Goal: Task Accomplishment & Management: Complete application form

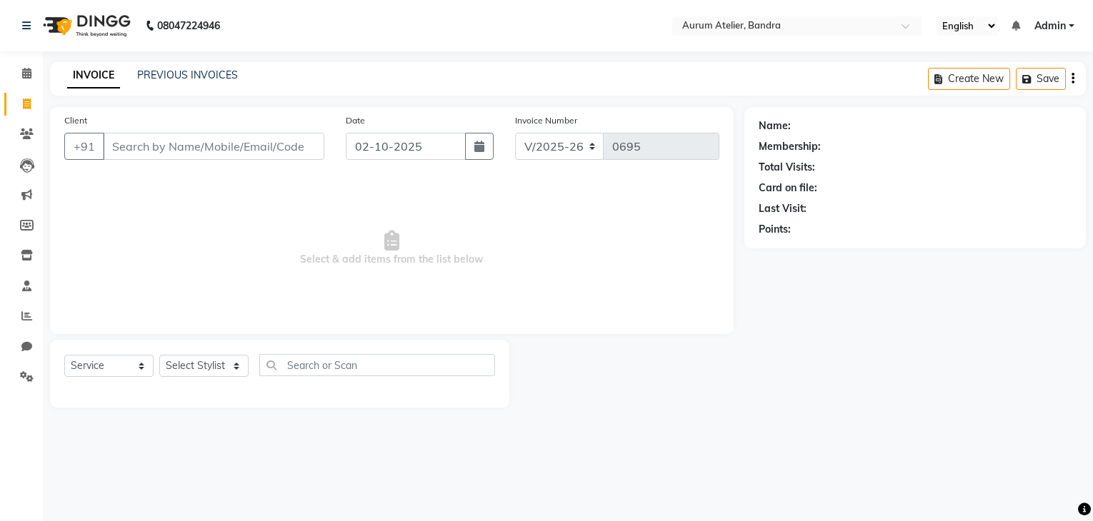
select select "7410"
select select "service"
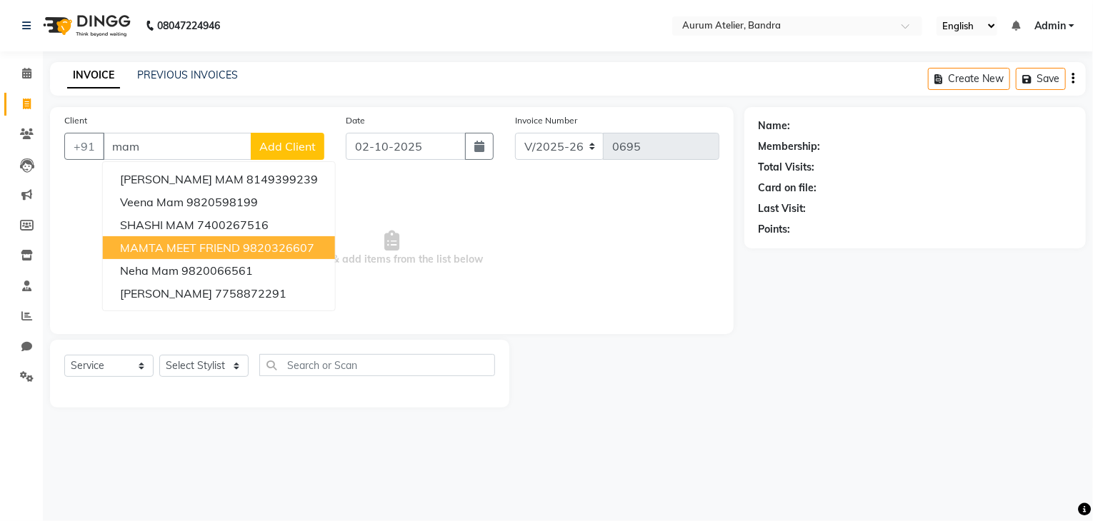
click at [145, 251] on span "MAMTA MEET FRIEND" at bounding box center [180, 248] width 120 height 14
type input "9820326607"
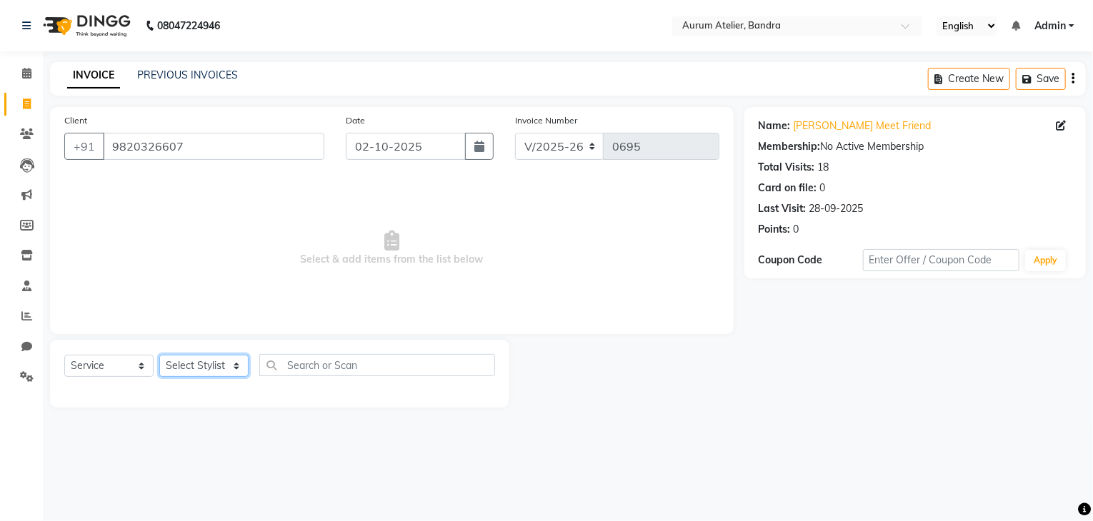
click at [189, 366] on select "Select Stylist ADITYA [PERSON_NAME] chariya [PERSON_NAME] [PERSON_NAME] [PERSON…" at bounding box center [203, 366] width 89 height 22
select select "73211"
click at [159, 356] on select "Select Stylist ADITYA [PERSON_NAME] chariya [PERSON_NAME] [PERSON_NAME] [PERSON…" at bounding box center [203, 366] width 89 height 22
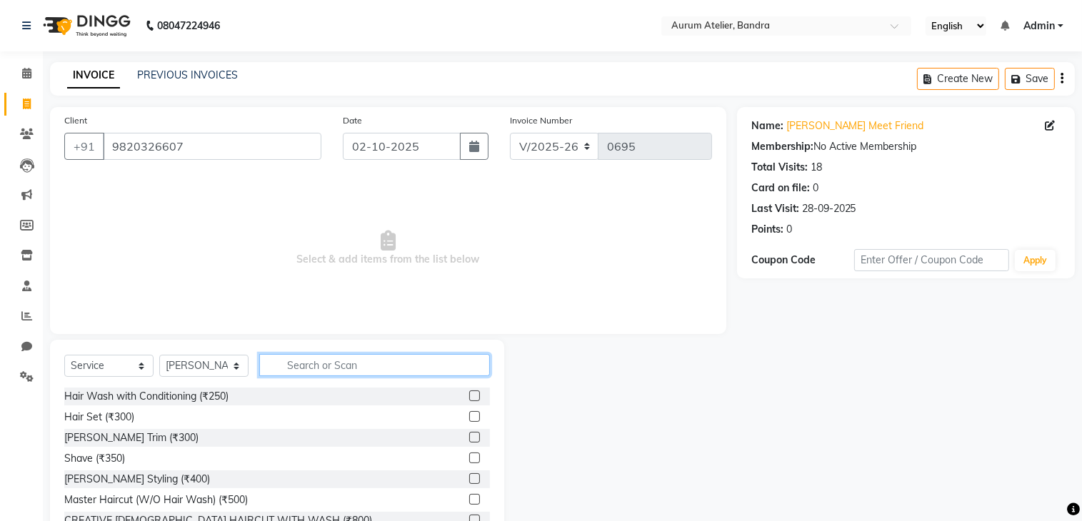
click at [329, 369] on input "text" at bounding box center [374, 365] width 231 height 22
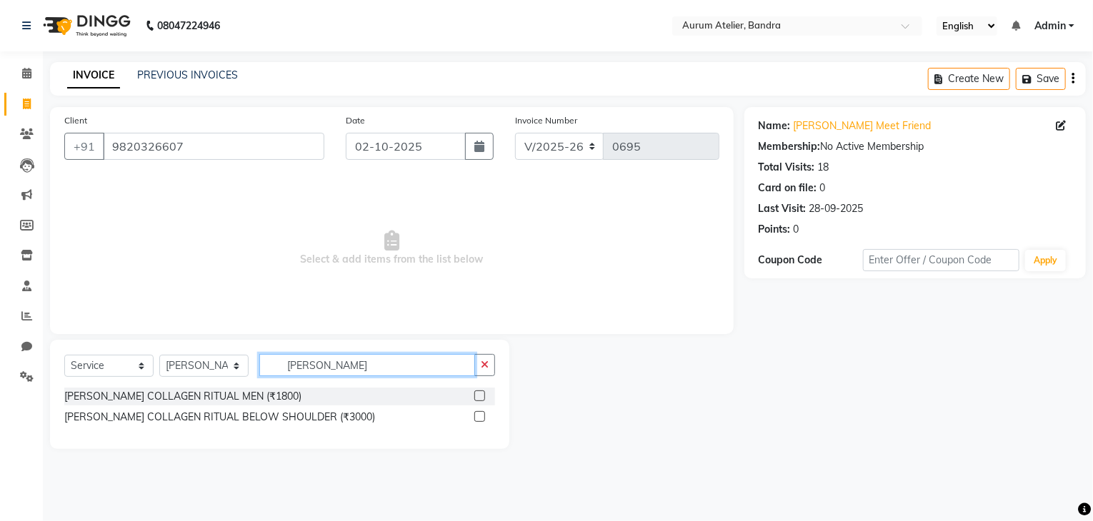
type input "[PERSON_NAME]"
click at [483, 393] on label at bounding box center [479, 396] width 11 height 11
click at [483, 393] on input "checkbox" at bounding box center [478, 396] width 9 height 9
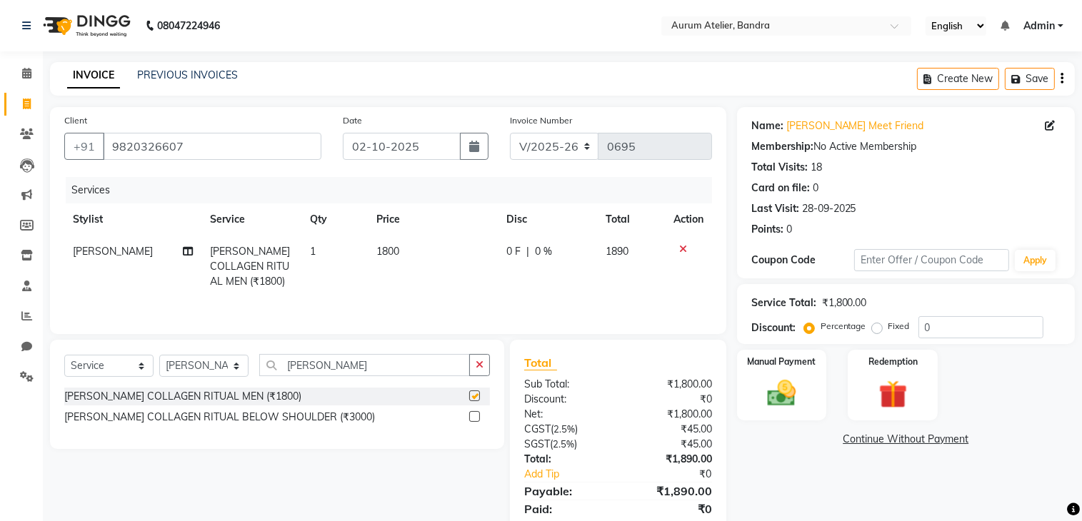
checkbox input "false"
click at [942, 329] on input "0" at bounding box center [981, 327] width 125 height 22
type input "20"
click at [528, 142] on select "C/2025-26 V/2025 V/2025-26" at bounding box center [554, 146] width 89 height 27
select select "7590"
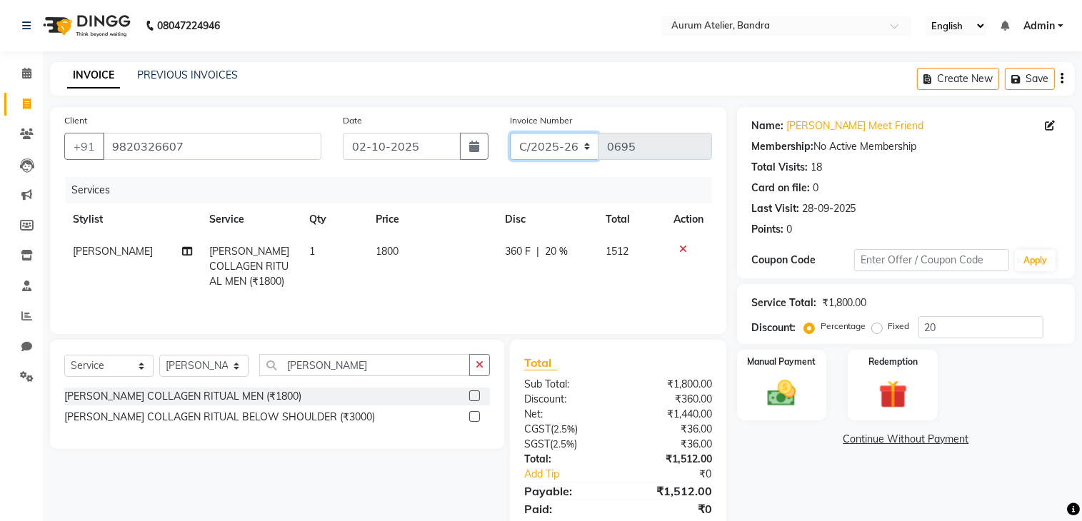
click at [510, 133] on select "C/2025-26 V/2025 V/2025-26" at bounding box center [554, 146] width 89 height 27
type input "1534"
click at [1062, 79] on icon "button" at bounding box center [1062, 79] width 3 height 1
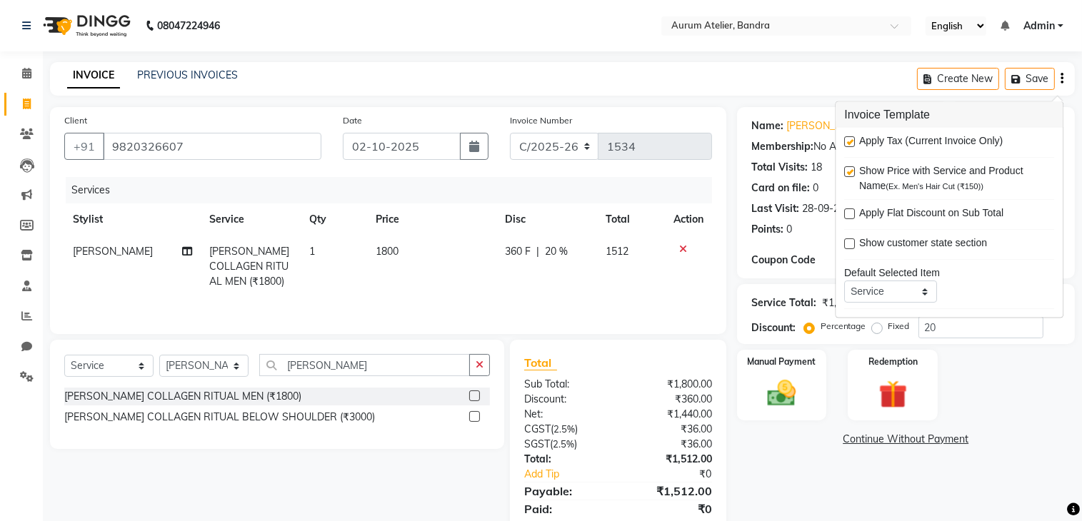
click at [851, 143] on label at bounding box center [849, 141] width 11 height 11
click at [851, 143] on input "checkbox" at bounding box center [848, 142] width 9 height 9
checkbox input "false"
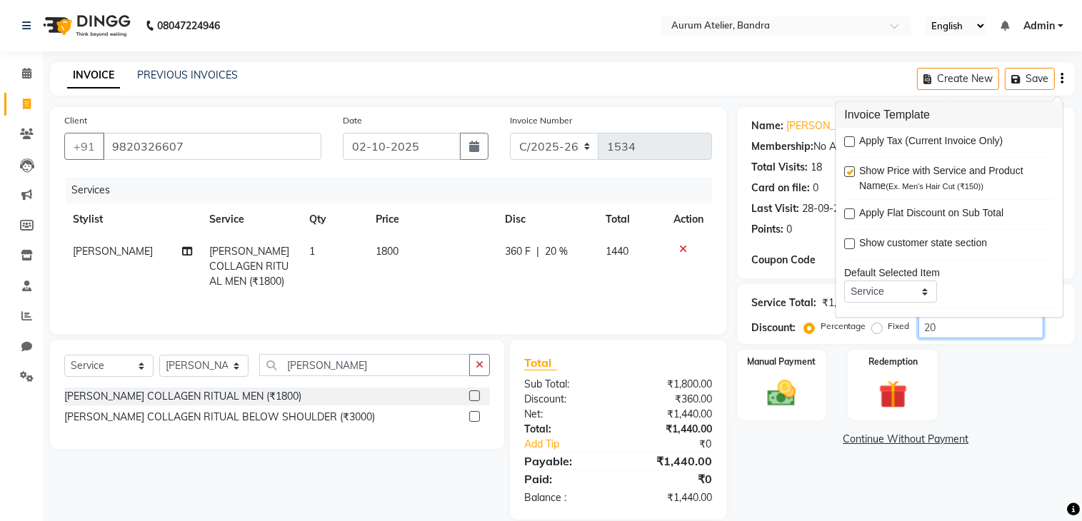
drag, startPoint x: 945, startPoint y: 329, endPoint x: 938, endPoint y: 323, distance: 9.1
click at [944, 329] on input "20" at bounding box center [981, 327] width 125 height 22
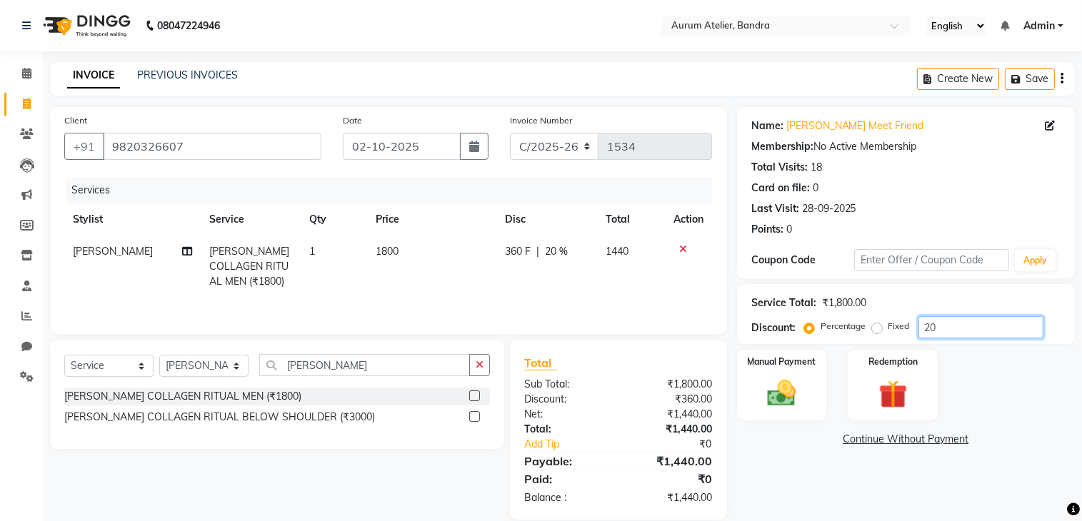
type input "2"
type input "10"
click at [1063, 79] on icon "button" at bounding box center [1062, 79] width 3 height 1
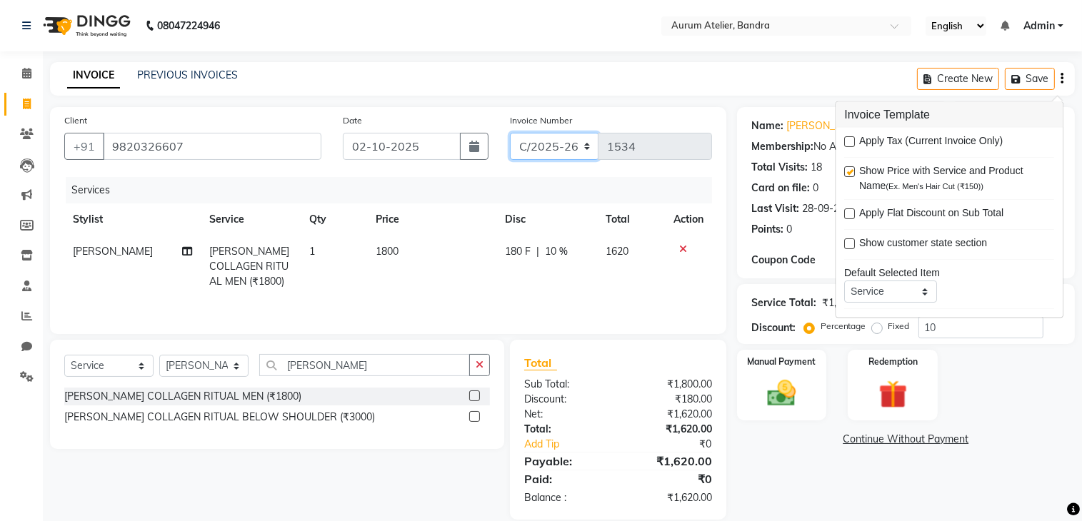
click at [559, 152] on select "C/2025-26 V/2025 V/2025-26" at bounding box center [554, 146] width 89 height 27
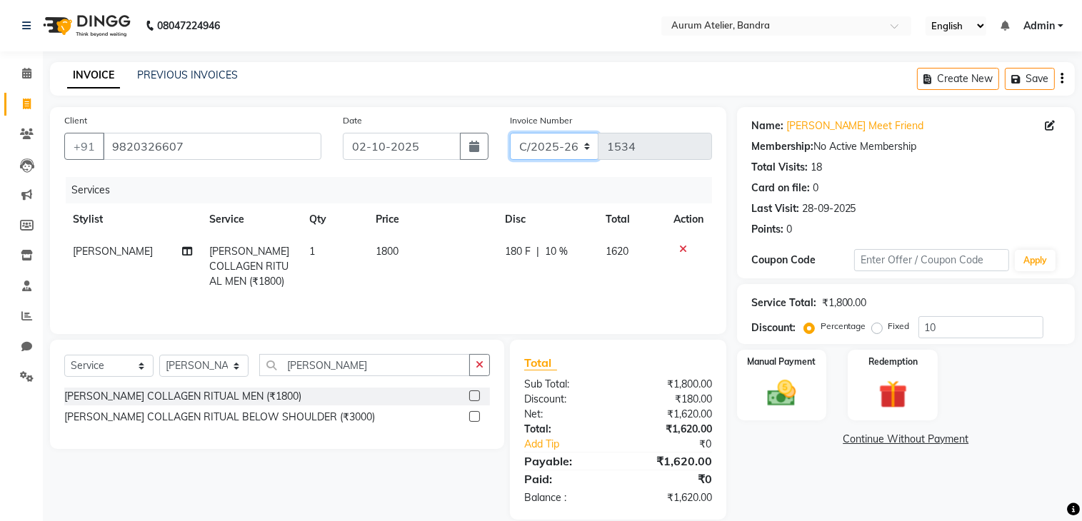
select select "7410"
click at [510, 133] on select "C/2025-26 V/2025 V/2025-26" at bounding box center [554, 146] width 89 height 27
type input "0695"
click at [1063, 79] on icon "button" at bounding box center [1062, 79] width 3 height 1
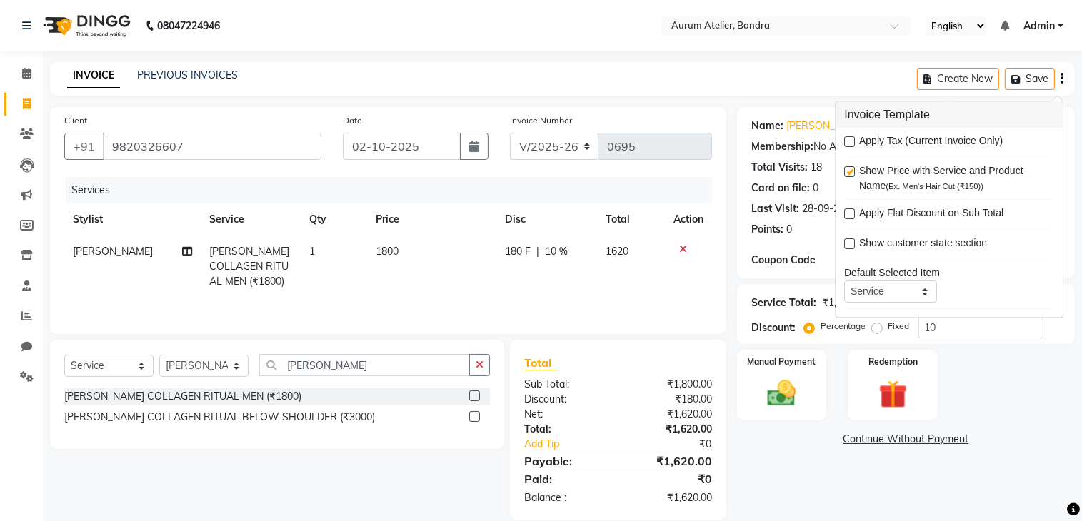
click at [854, 141] on label at bounding box center [849, 141] width 11 height 11
click at [854, 141] on input "checkbox" at bounding box center [848, 142] width 9 height 9
click at [847, 143] on label at bounding box center [849, 141] width 11 height 11
click at [847, 143] on input "checkbox" at bounding box center [848, 142] width 9 height 9
checkbox input "false"
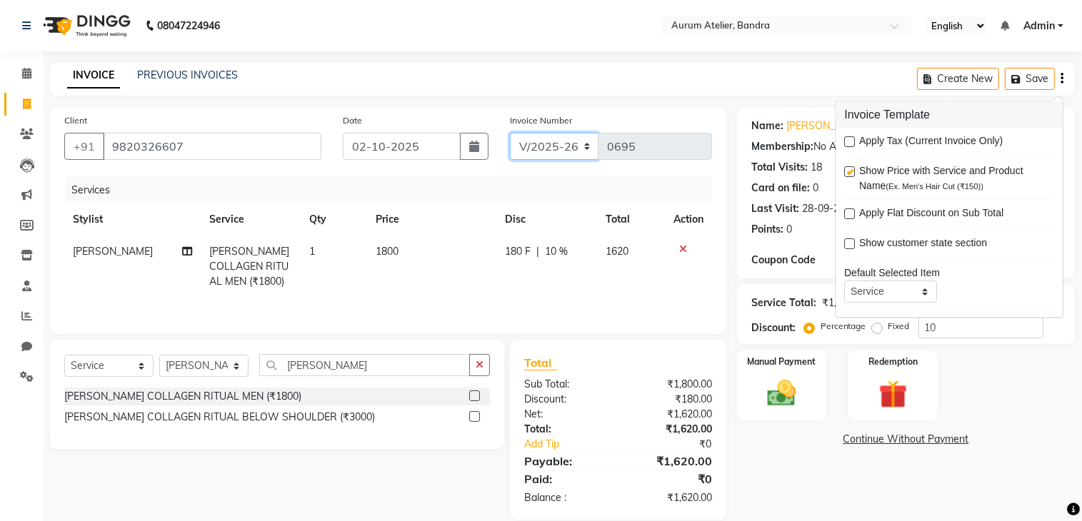
click at [551, 146] on select "C/2025-26 V/2025 V/2025-26" at bounding box center [554, 146] width 89 height 27
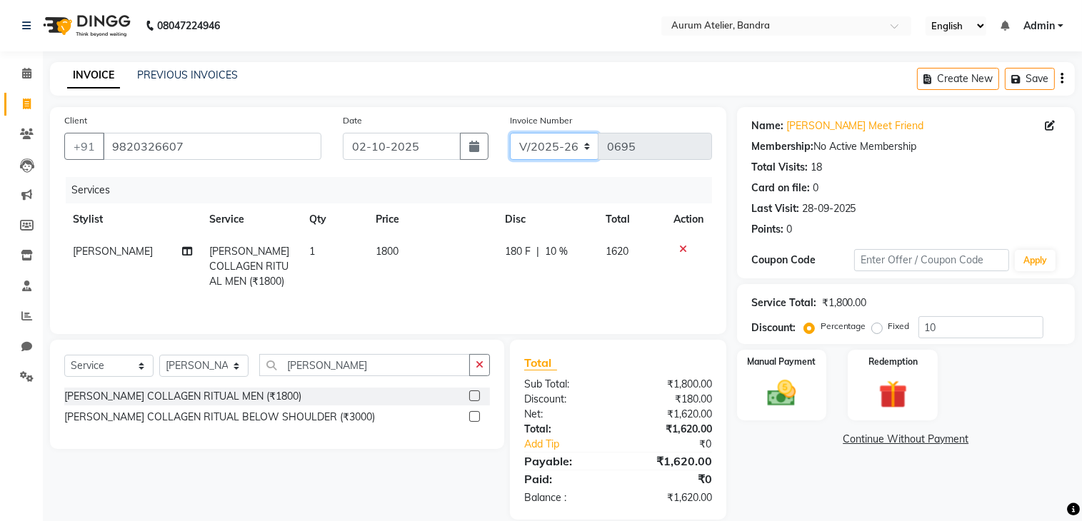
select select "7590"
click at [510, 133] on select "C/2025-26 V/2025 V/2025-26" at bounding box center [554, 146] width 89 height 27
type input "1534"
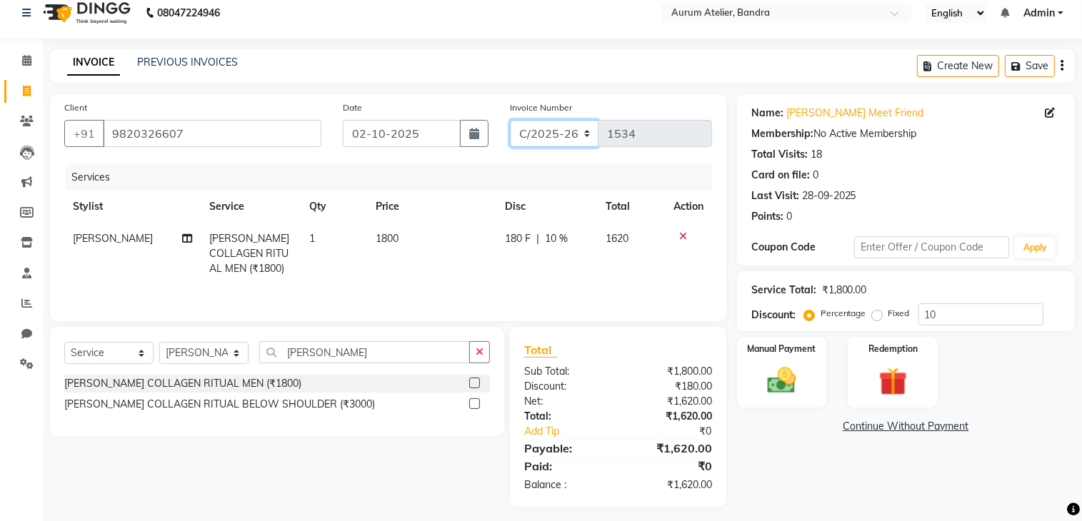
scroll to position [20, 0]
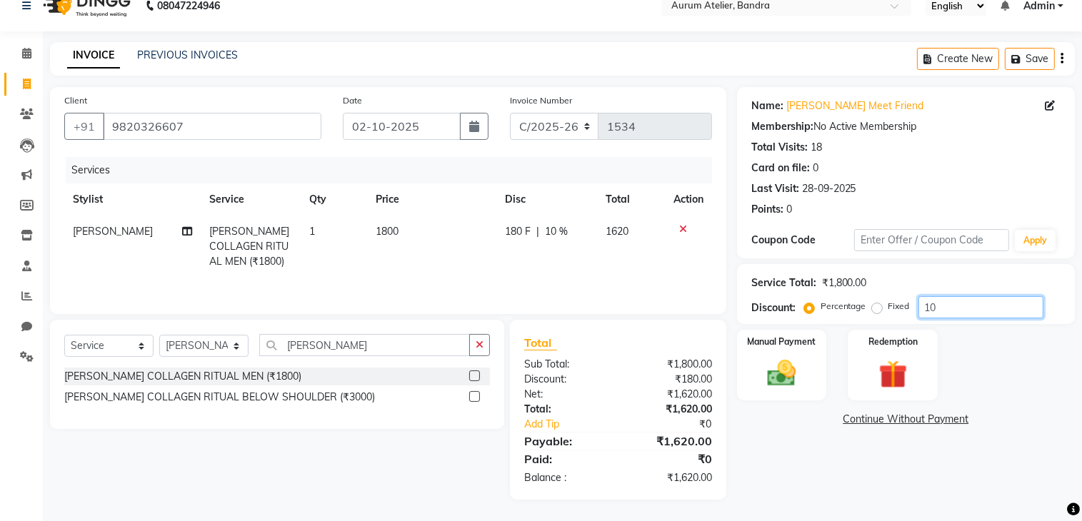
click at [954, 308] on input "10" at bounding box center [981, 307] width 125 height 22
type input "1"
click at [404, 235] on td "1800" at bounding box center [433, 247] width 130 height 62
select select "73211"
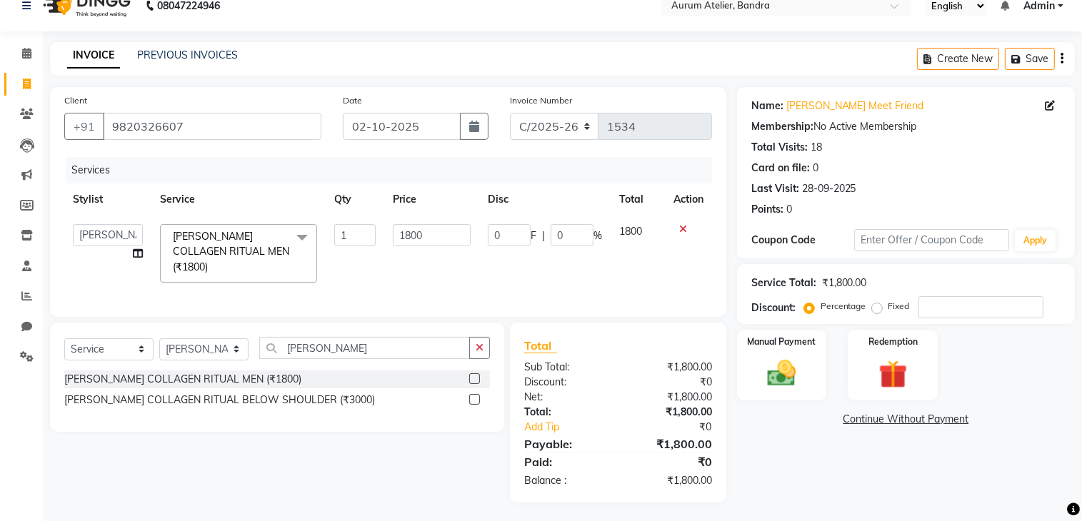
click at [472, 232] on td "1800" at bounding box center [431, 254] width 95 height 76
click at [434, 231] on input "1800" at bounding box center [432, 235] width 78 height 22
type input "1"
type input "1600"
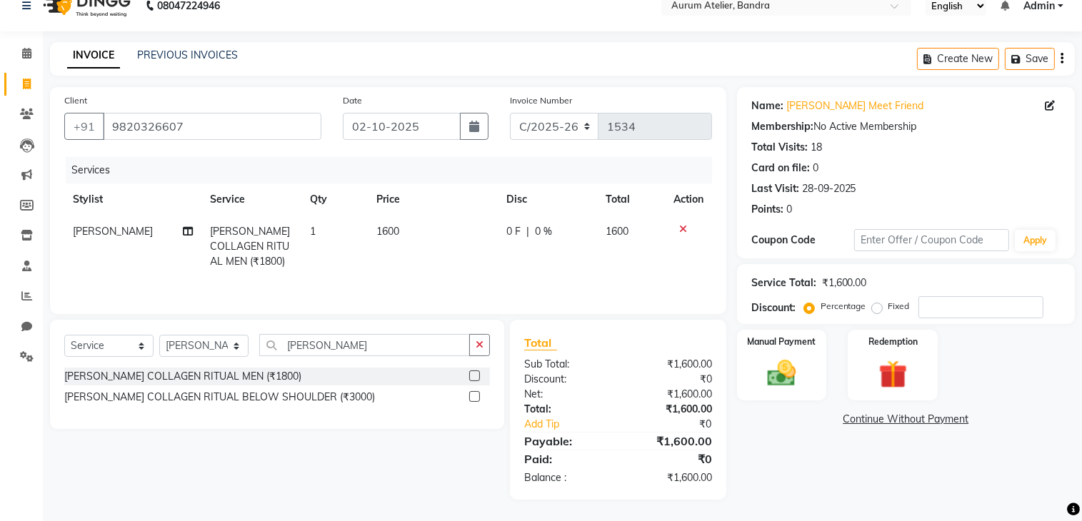
click at [441, 261] on td "1600" at bounding box center [433, 247] width 130 height 62
select select "73211"
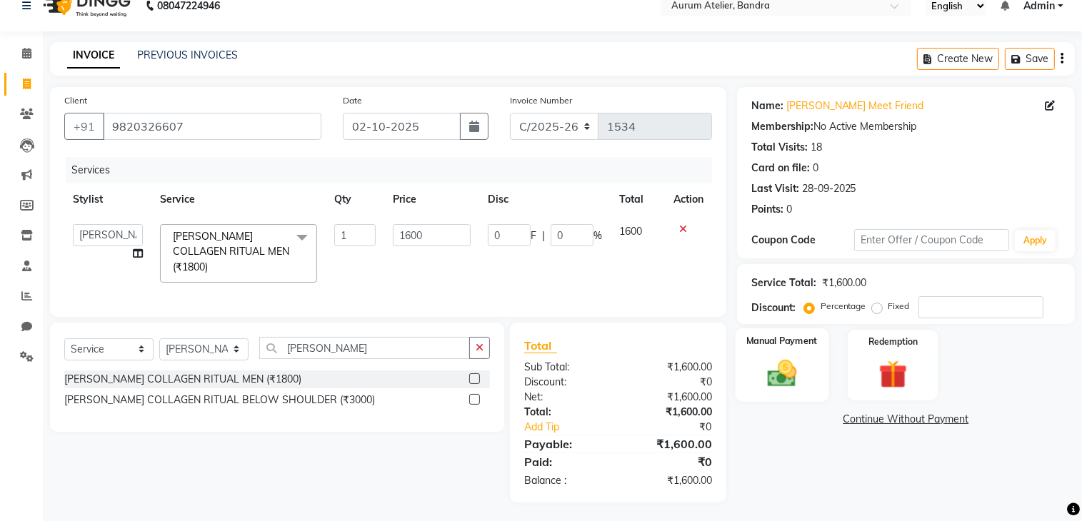
click at [783, 377] on img at bounding box center [782, 374] width 48 height 34
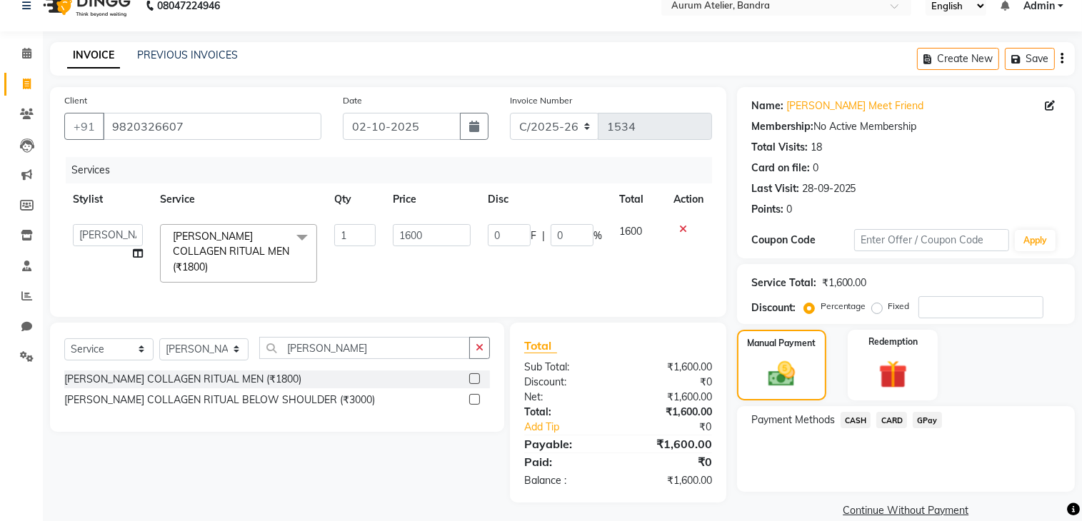
click at [859, 418] on span "CASH" at bounding box center [856, 420] width 31 height 16
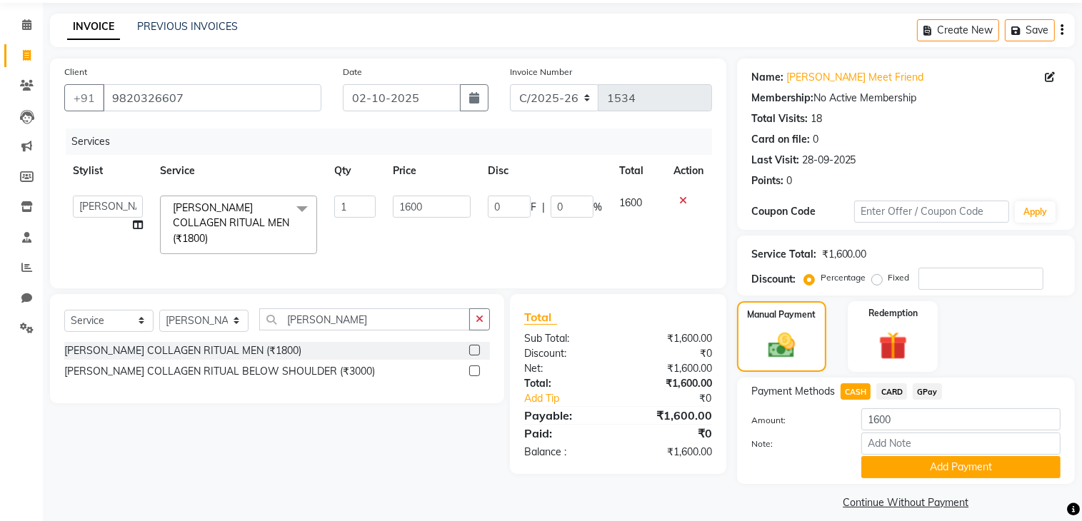
scroll to position [64, 0]
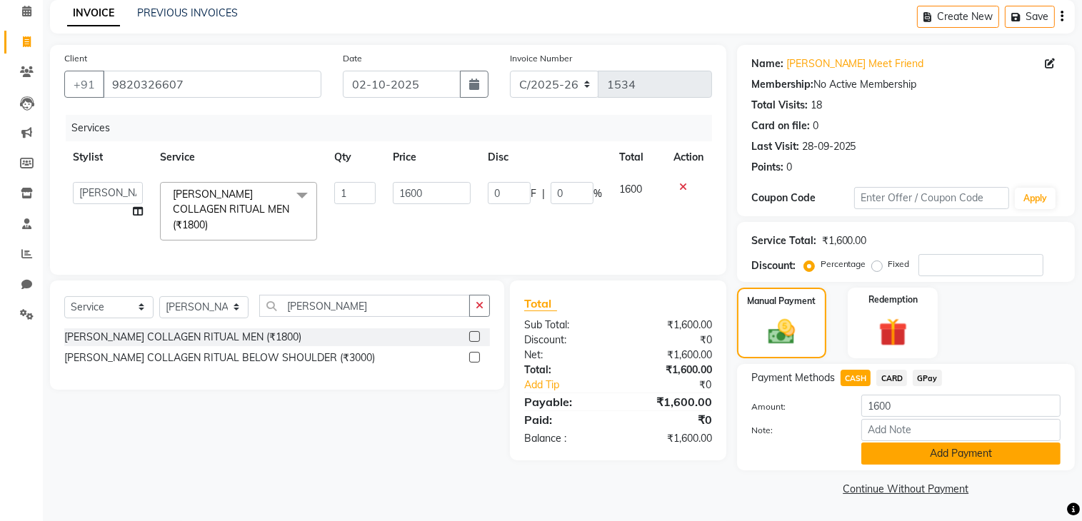
click at [885, 456] on button "Add Payment" at bounding box center [960, 454] width 199 height 22
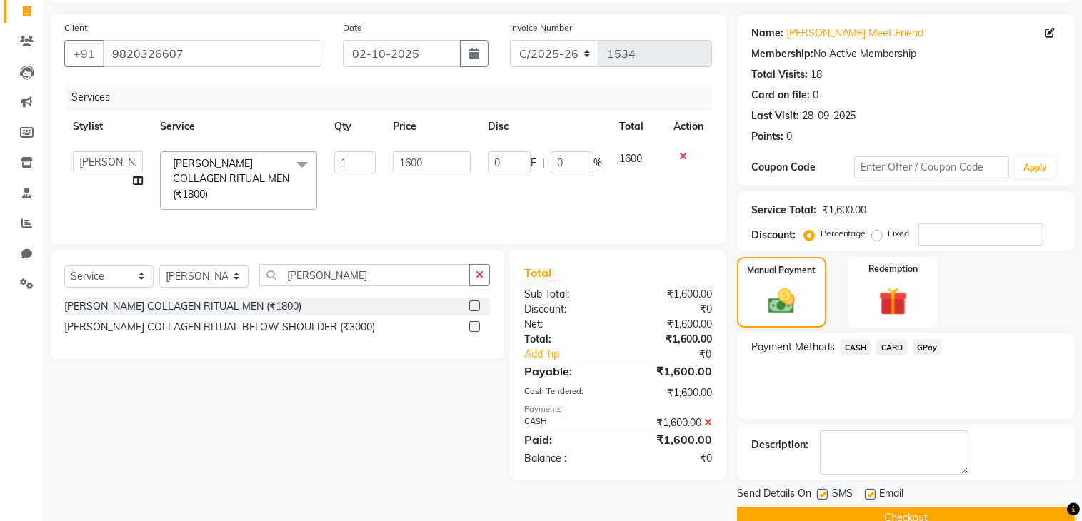
scroll to position [121, 0]
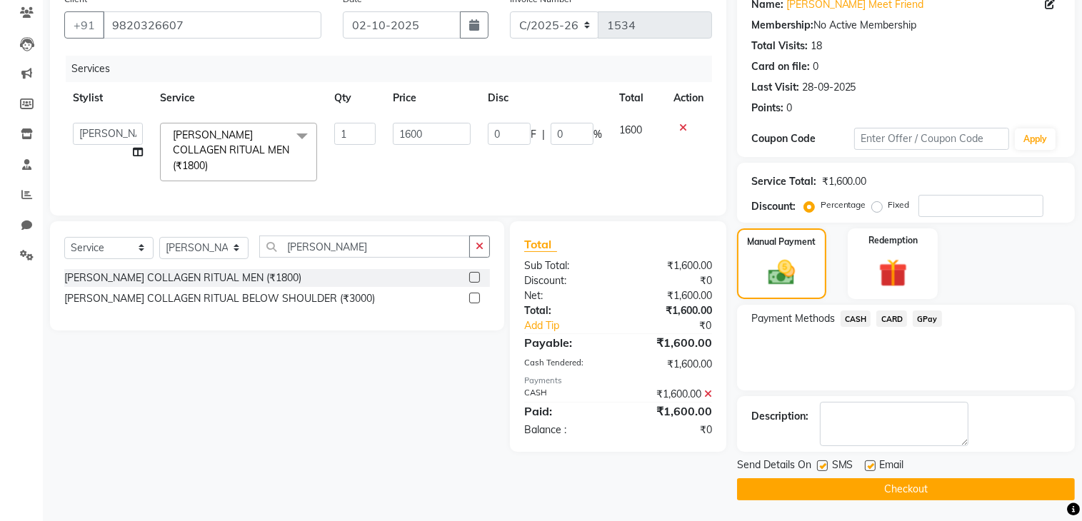
click at [894, 495] on button "Checkout" at bounding box center [906, 490] width 338 height 22
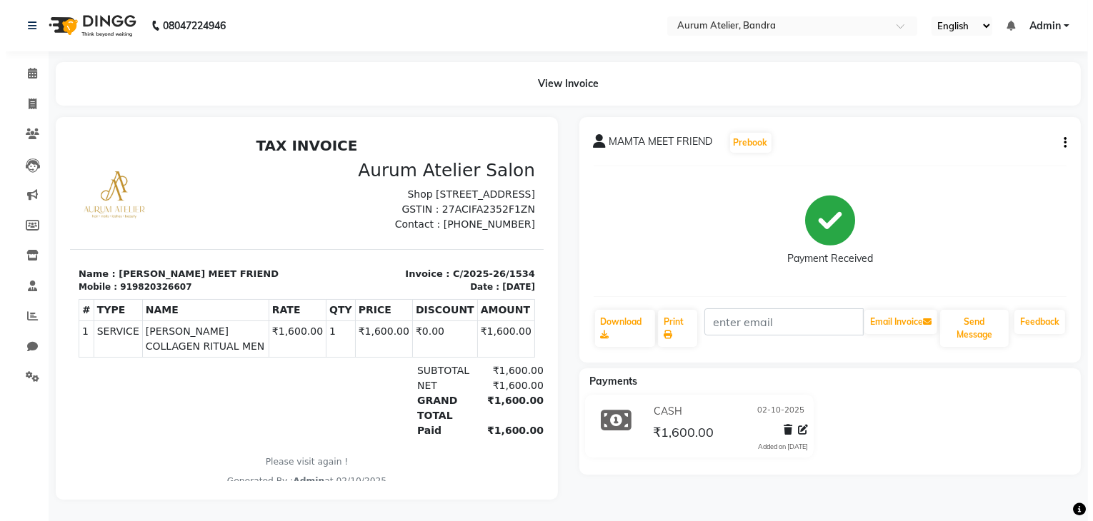
scroll to position [11, 0]
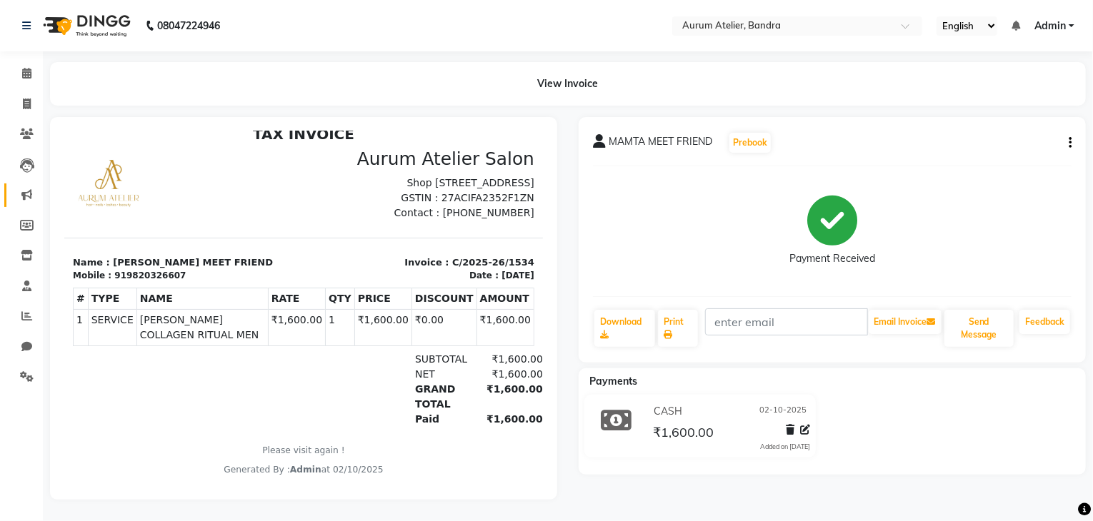
select select "service"
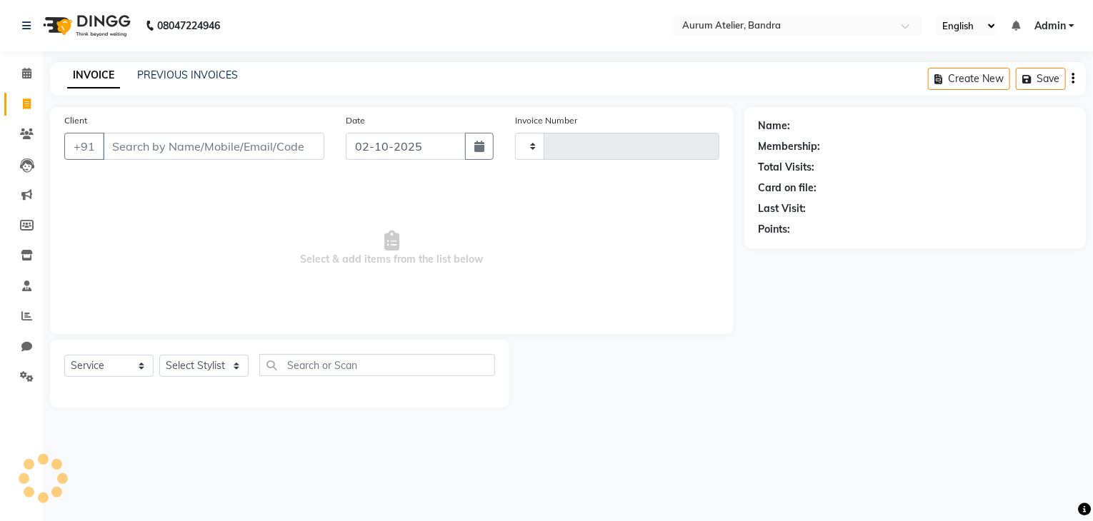
type input "0695"
select select "7410"
click at [184, 68] on div "PREVIOUS INVOICES" at bounding box center [187, 75] width 101 height 15
click at [186, 74] on link "PREVIOUS INVOICES" at bounding box center [187, 75] width 101 height 13
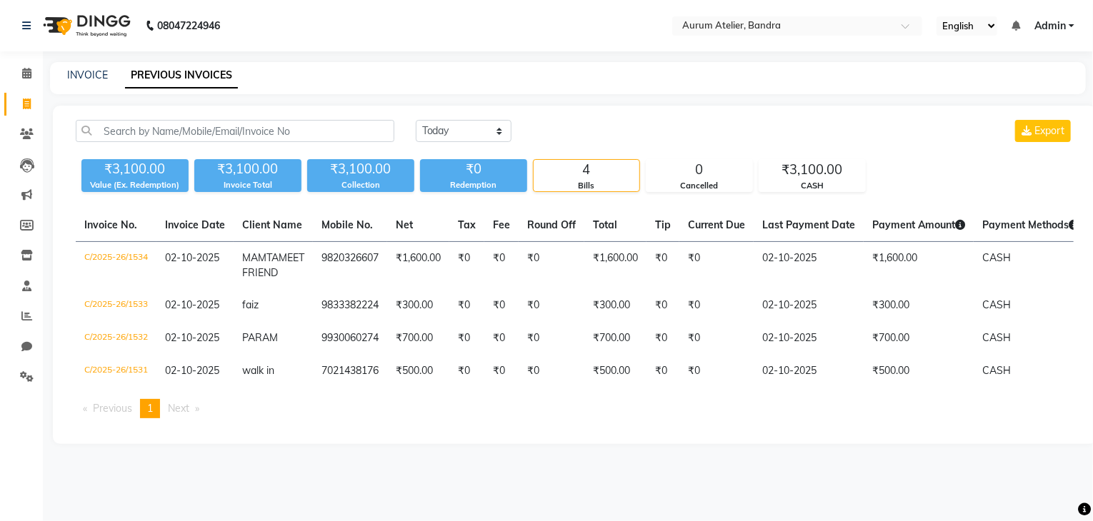
select select "7410"
select select "service"
